Goal: Information Seeking & Learning: Learn about a topic

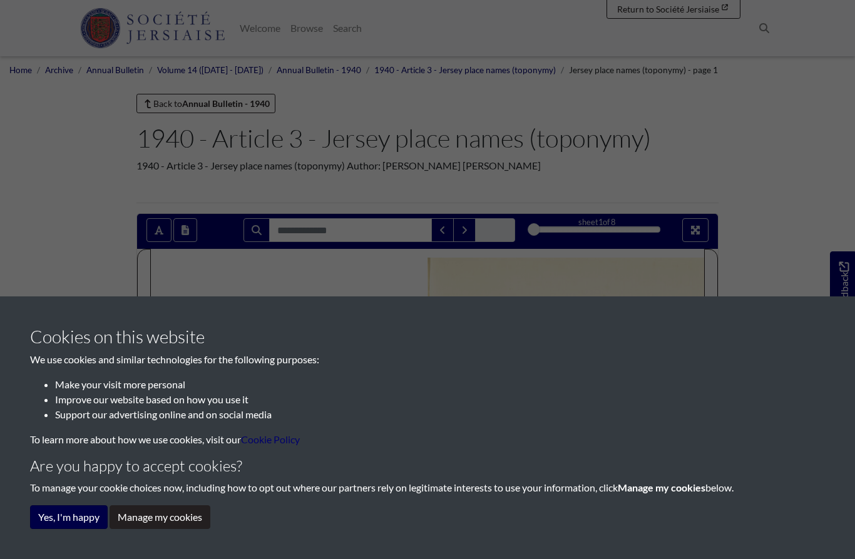
click at [61, 523] on button "Yes, I'm happy" at bounding box center [69, 518] width 78 height 24
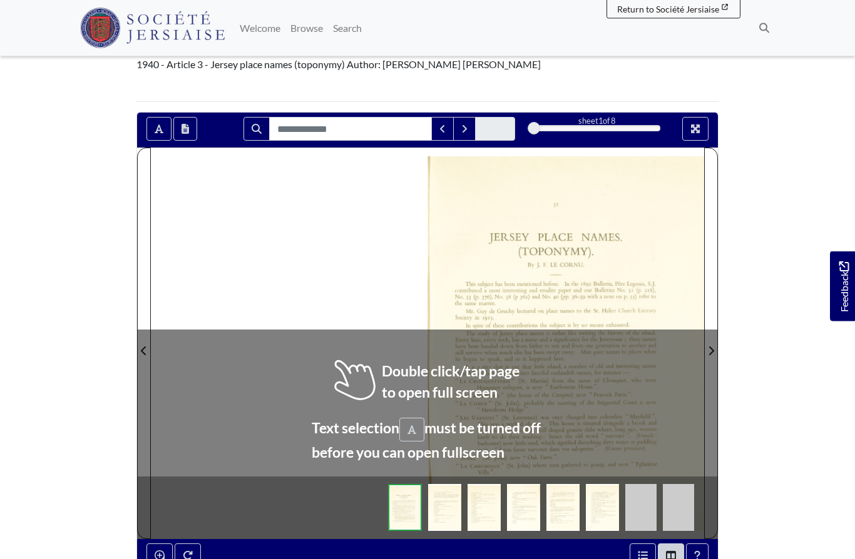
scroll to position [101, 0]
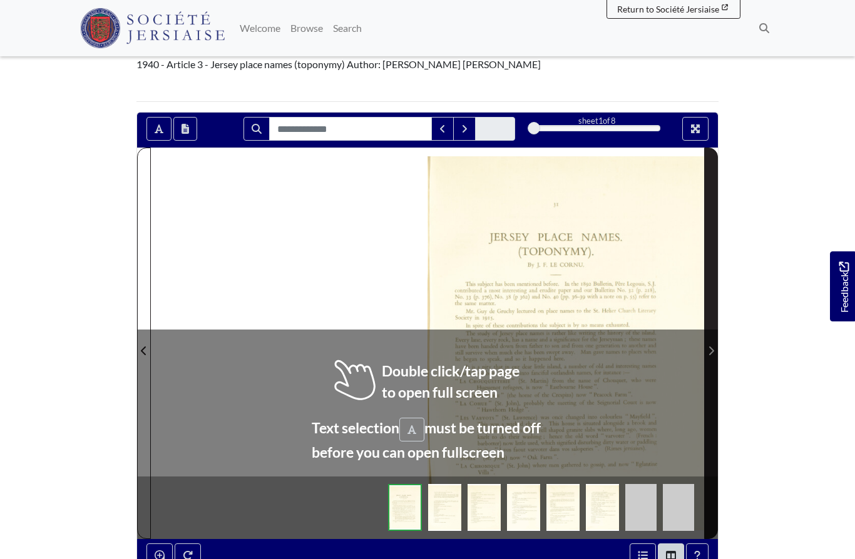
click at [710, 348] on icon "Next Page" at bounding box center [711, 351] width 5 height 9
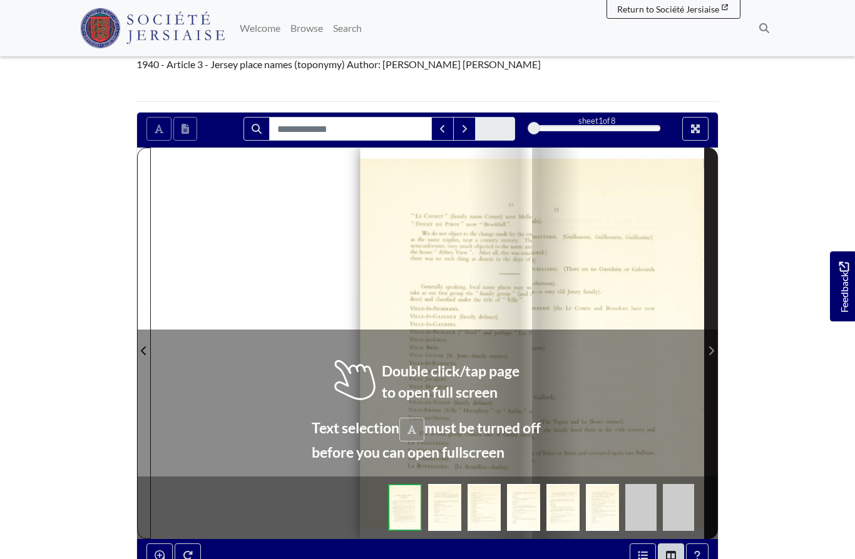
click at [710, 348] on icon "Next Page" at bounding box center [711, 351] width 5 height 9
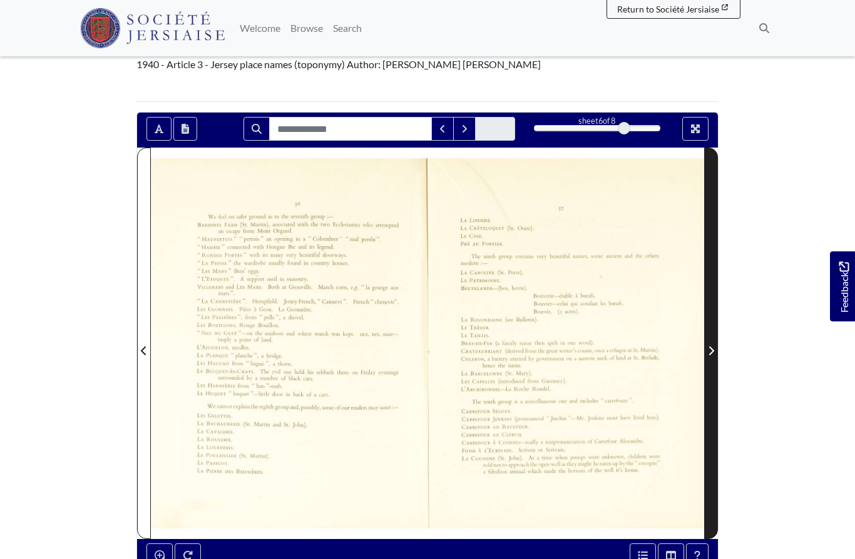
click at [710, 352] on icon "Next Page" at bounding box center [711, 351] width 6 height 10
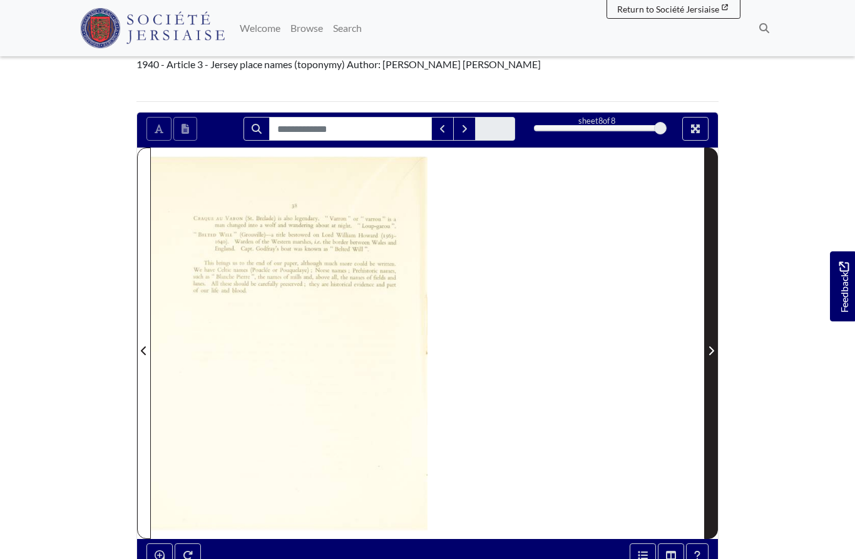
click at [712, 351] on icon "Next Page" at bounding box center [711, 351] width 6 height 10
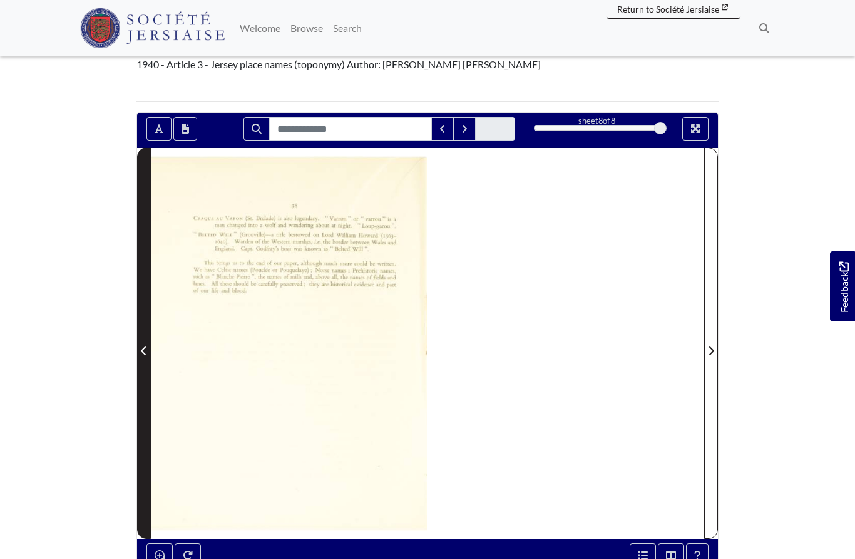
click at [138, 362] on span "Previous Page" at bounding box center [144, 343] width 13 height 390
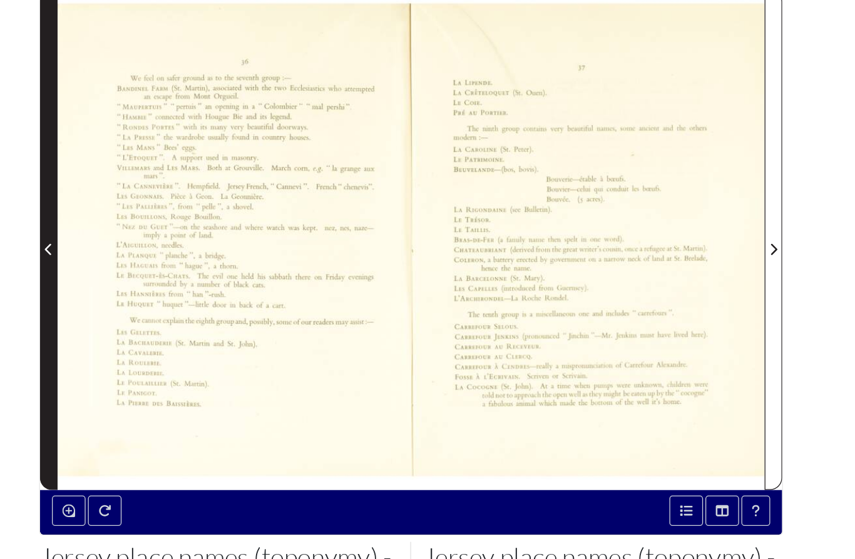
scroll to position [179, 0]
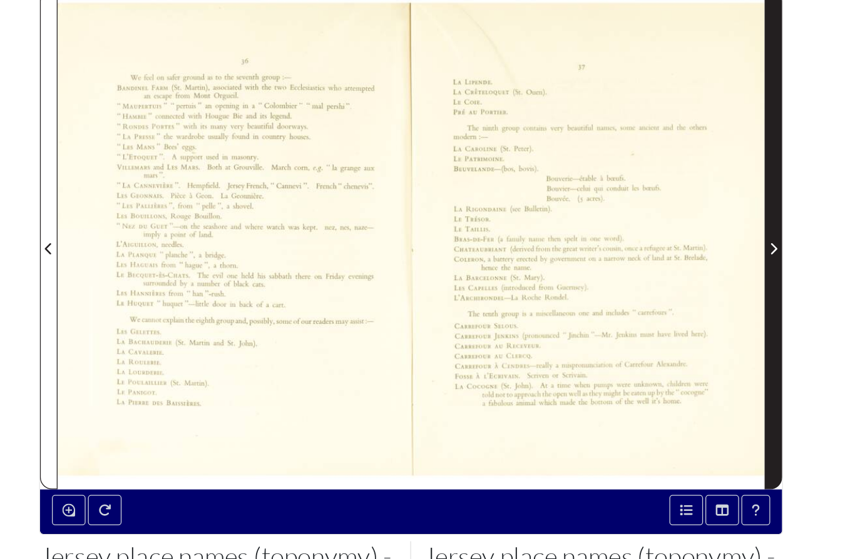
click at [705, 266] on span "Next Page" at bounding box center [711, 273] width 13 height 15
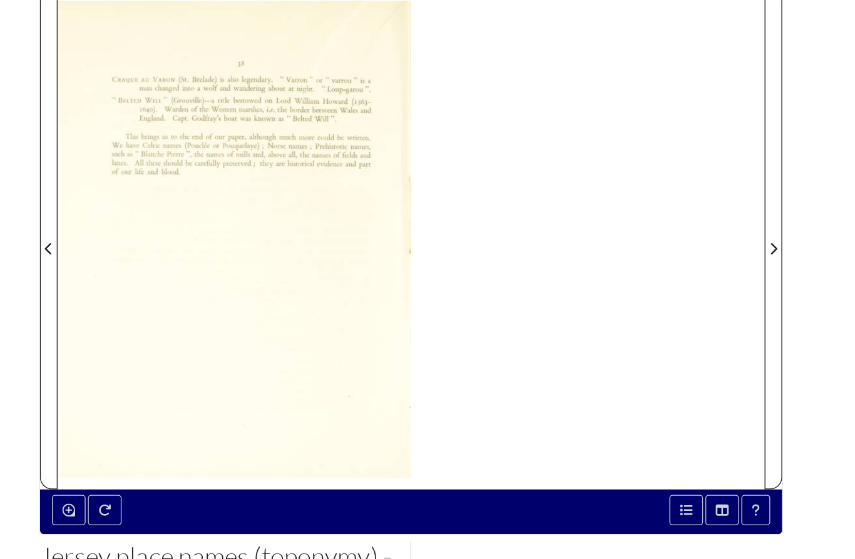
click at [127, 198] on section "Loading sheet 8 of 8 8 *" at bounding box center [427, 265] width 601 height 462
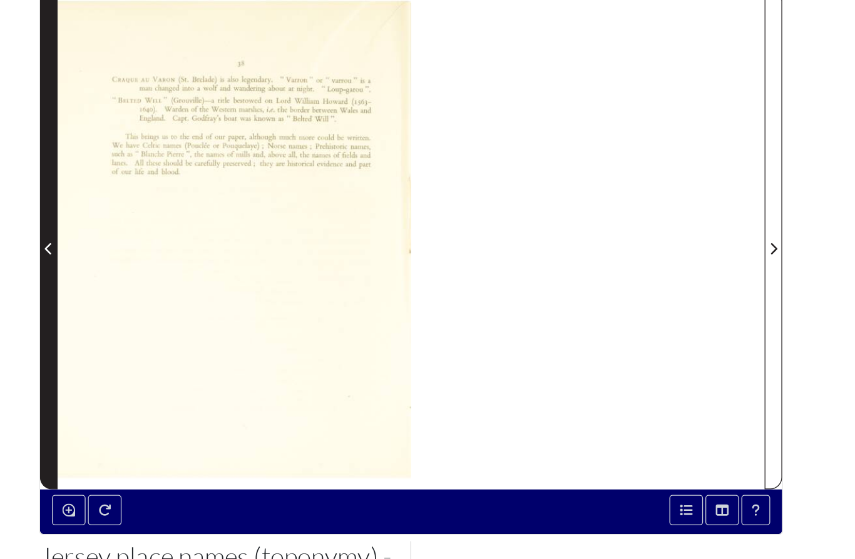
click at [138, 266] on span "Previous Page" at bounding box center [144, 273] width 13 height 15
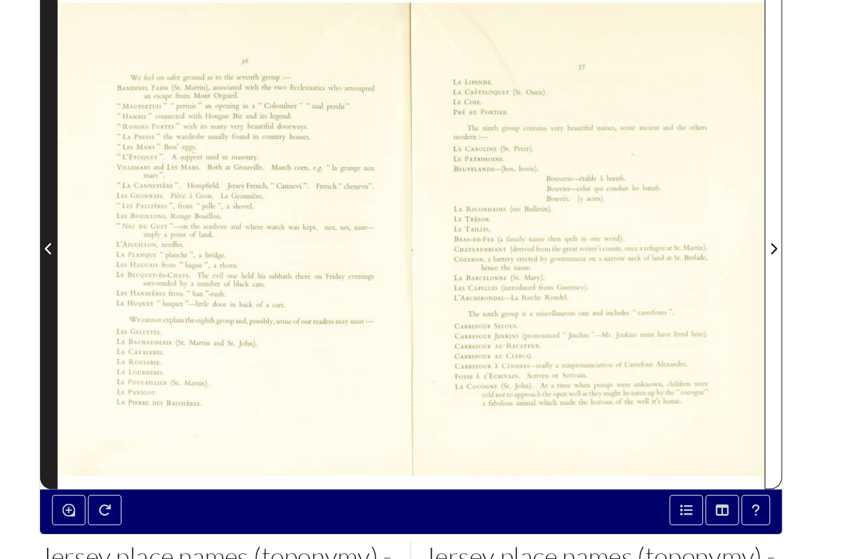
click at [141, 268] on icon "Previous Page" at bounding box center [144, 273] width 6 height 10
